Goal: Task Accomplishment & Management: Manage account settings

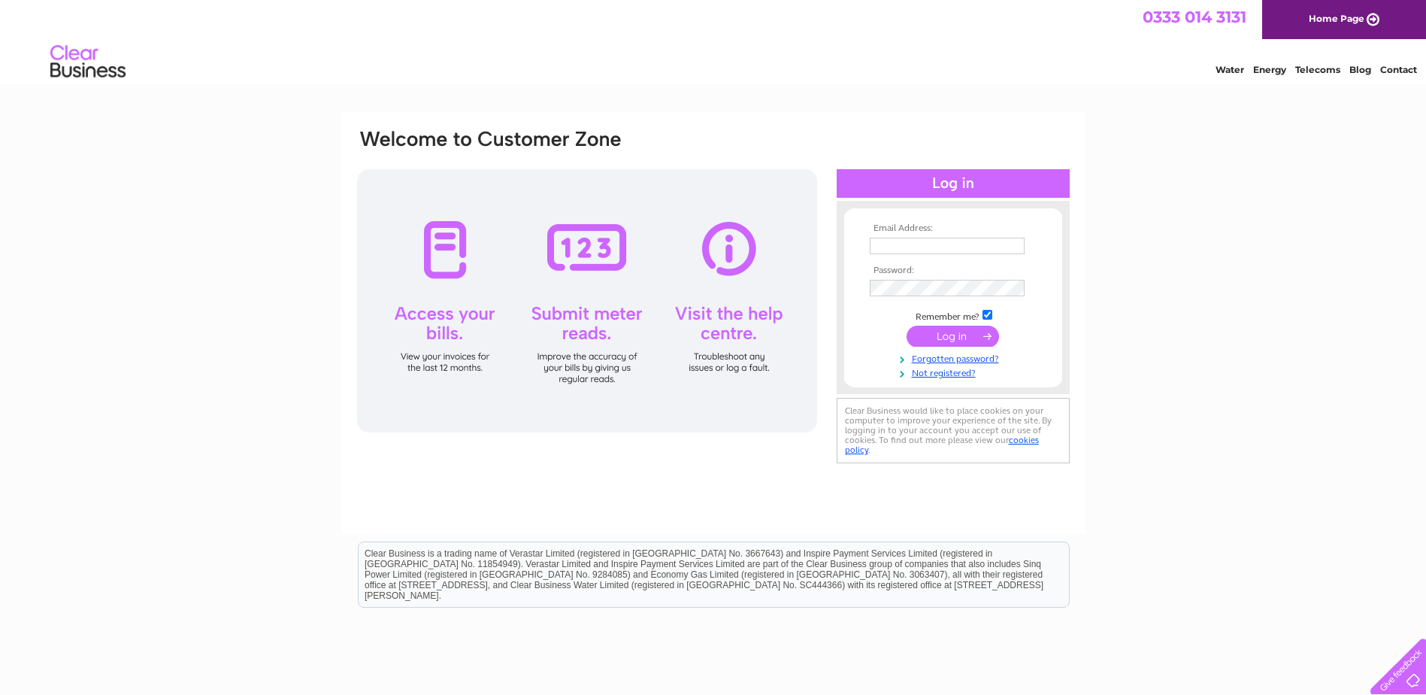
type input "[EMAIL_ADDRESS][DOMAIN_NAME]"
click at [948, 334] on input "submit" at bounding box center [953, 336] width 92 height 21
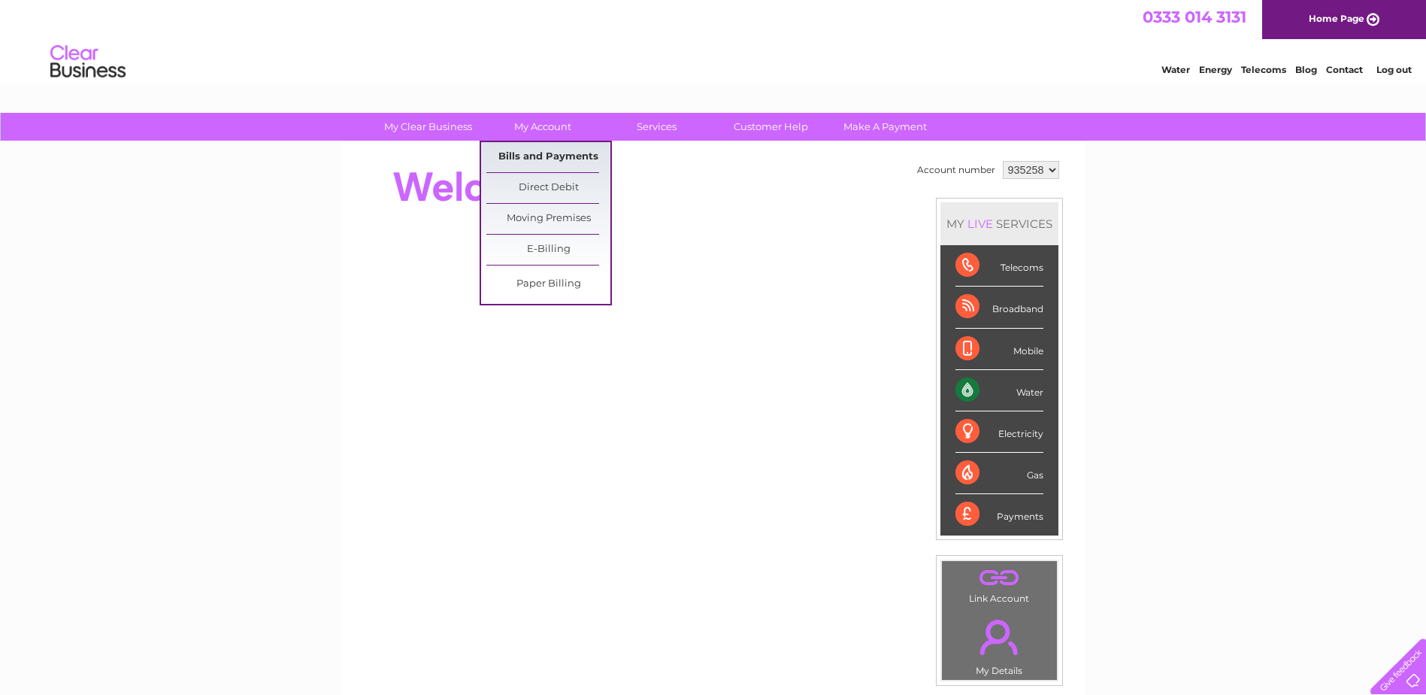
click at [536, 164] on link "Bills and Payments" at bounding box center [548, 157] width 124 height 30
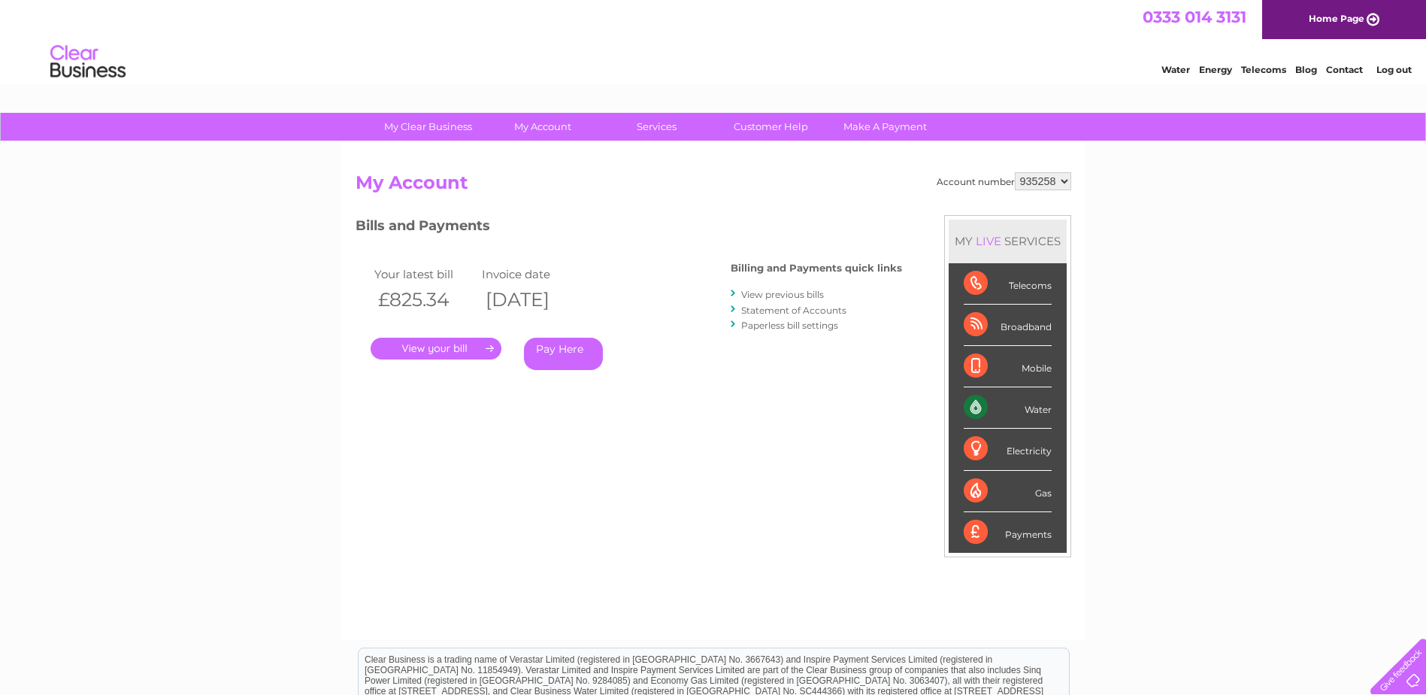
click at [444, 343] on link "." at bounding box center [436, 349] width 131 height 22
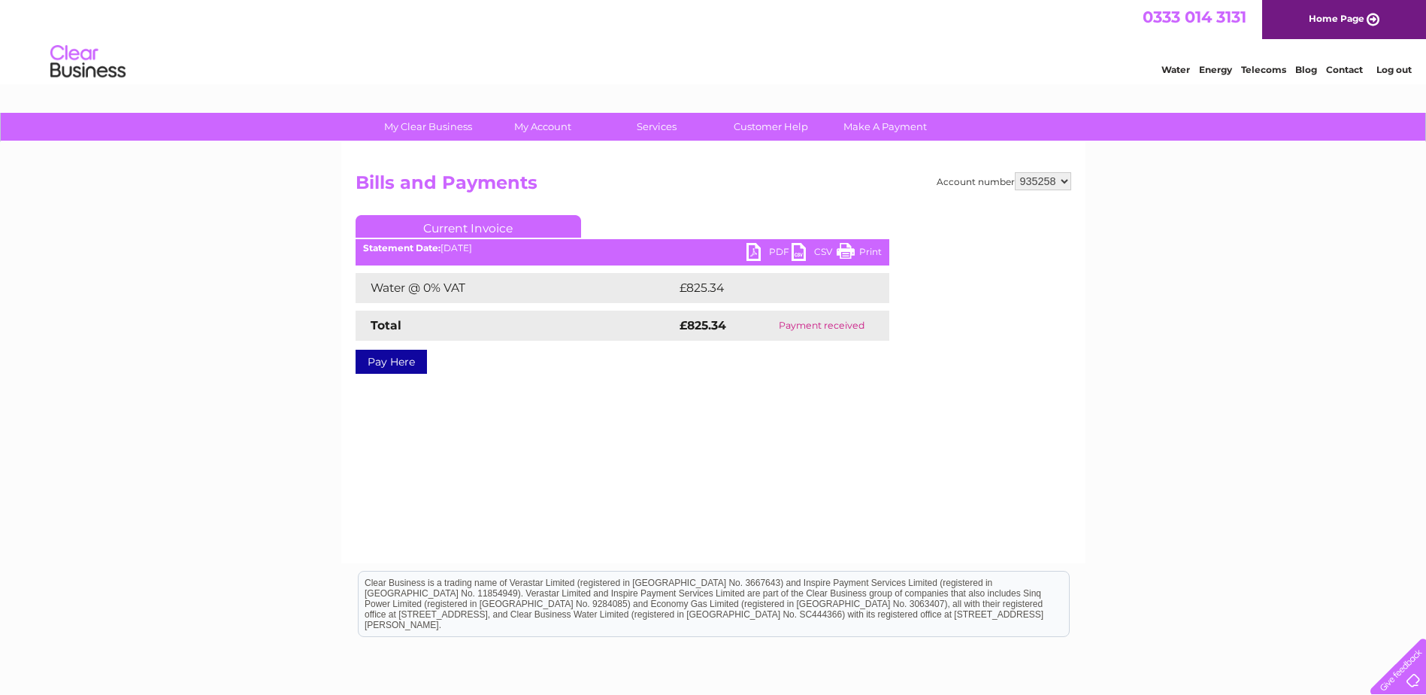
click at [768, 247] on link "PDF" at bounding box center [769, 254] width 45 height 22
